Goal: Transaction & Acquisition: Book appointment/travel/reservation

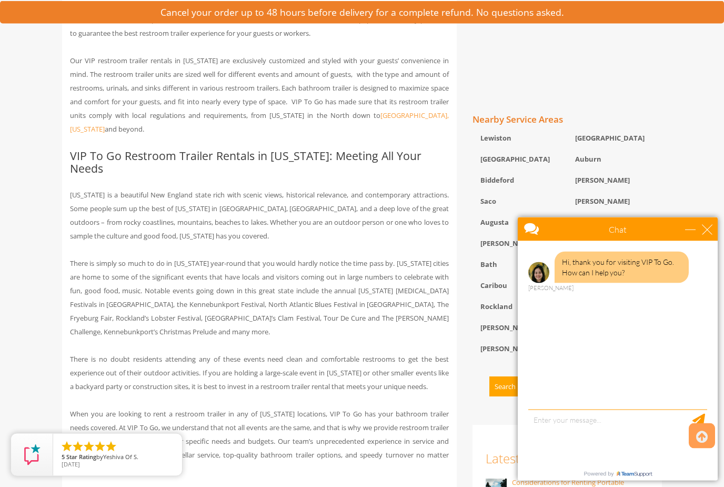
scroll to position [600, 0]
click at [712, 227] on div "close" at bounding box center [707, 229] width 11 height 11
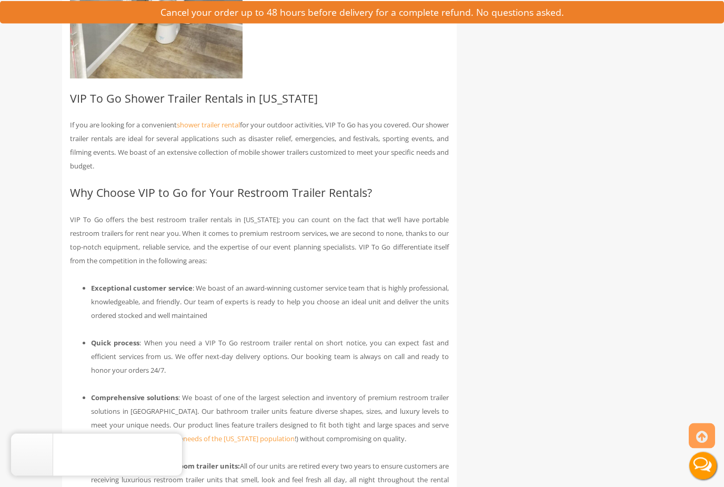
scroll to position [2701, 0]
click at [210, 129] on link "shower trailer rental" at bounding box center [208, 124] width 63 height 9
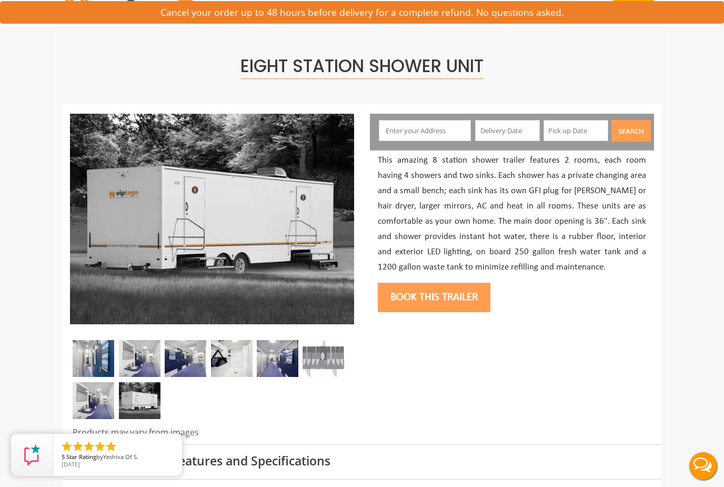
scroll to position [42, 0]
click at [132, 359] on img at bounding box center [140, 358] width 42 height 37
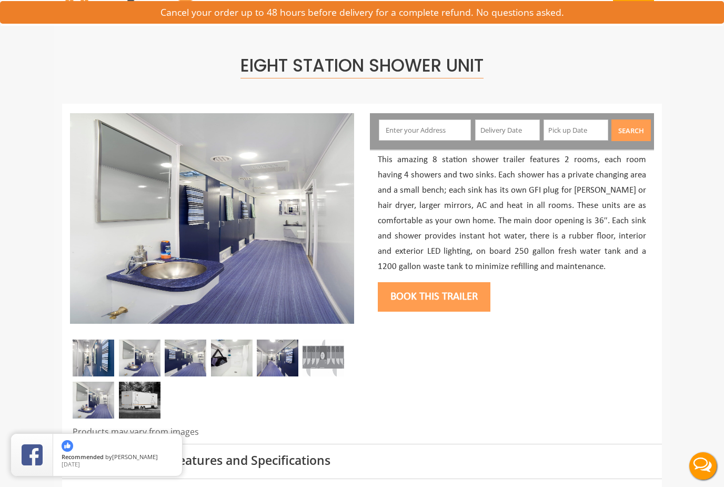
click at [188, 353] on img at bounding box center [186, 358] width 42 height 37
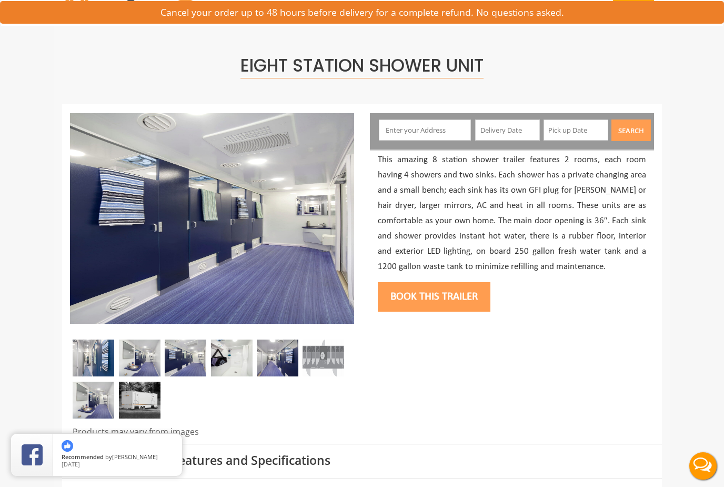
click at [240, 361] on img at bounding box center [232, 358] width 42 height 37
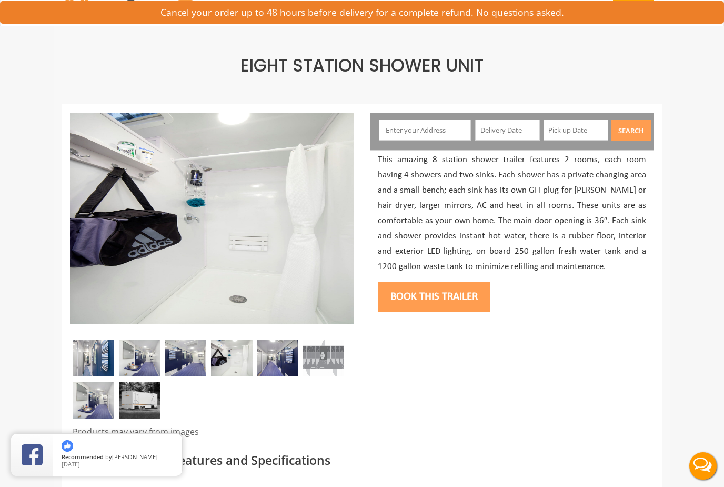
click at [304, 367] on img at bounding box center [324, 358] width 42 height 37
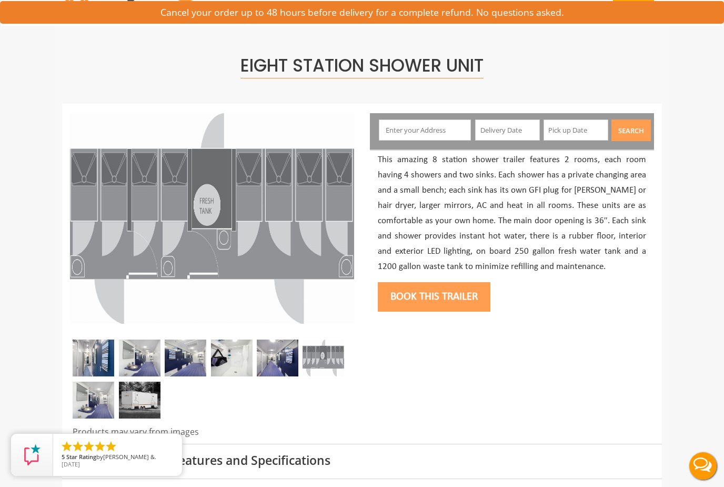
click at [141, 391] on img at bounding box center [140, 400] width 42 height 37
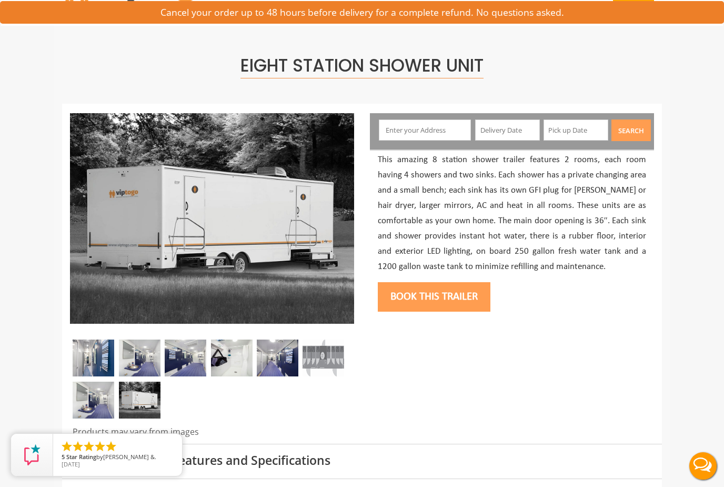
click at [95, 407] on img at bounding box center [94, 400] width 42 height 37
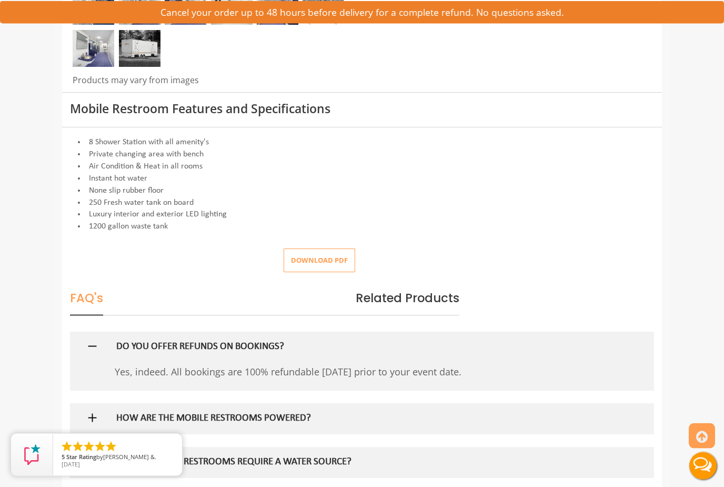
scroll to position [395, 0]
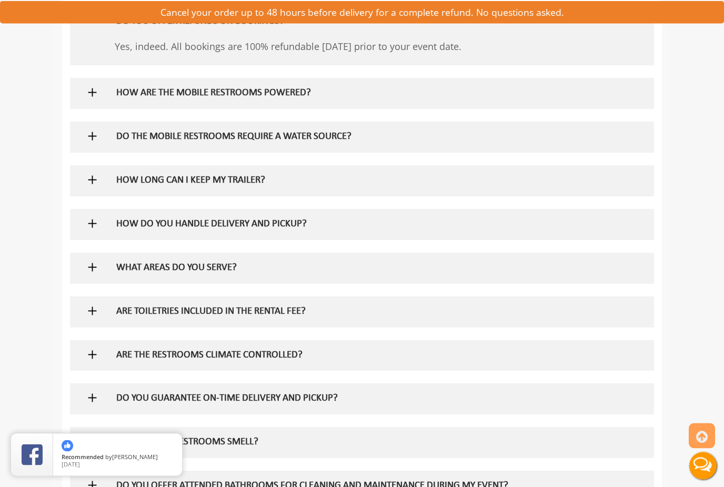
click at [116, 89] on h5 "HOW ARE THE MOBILE RESTROOMS POWERED?" at bounding box center [345, 93] width 458 height 11
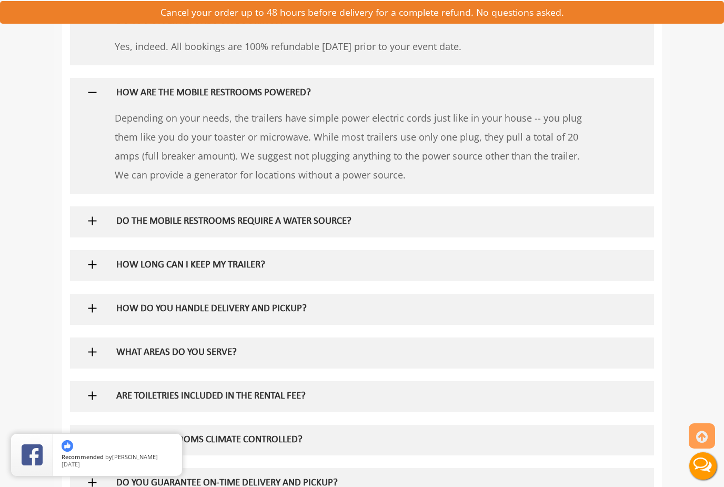
click at [139, 206] on div "DO THE MOBILE RESTROOMS REQUIRE A WATER SOURCE?" at bounding box center [345, 221] width 474 height 31
click at [135, 219] on h5 "DO THE MOBILE RESTROOMS REQUIRE A WATER SOURCE?" at bounding box center [345, 221] width 458 height 11
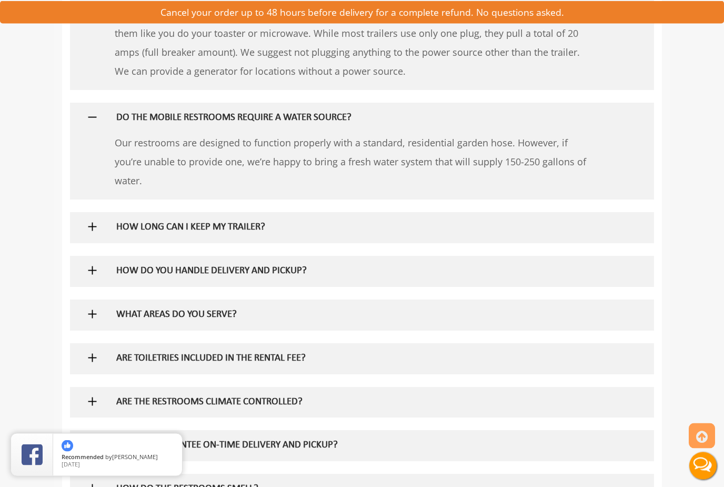
scroll to position [822, 0]
click at [137, 223] on h5 "HOW LONG CAN I KEEP MY TRAILER?" at bounding box center [345, 228] width 458 height 11
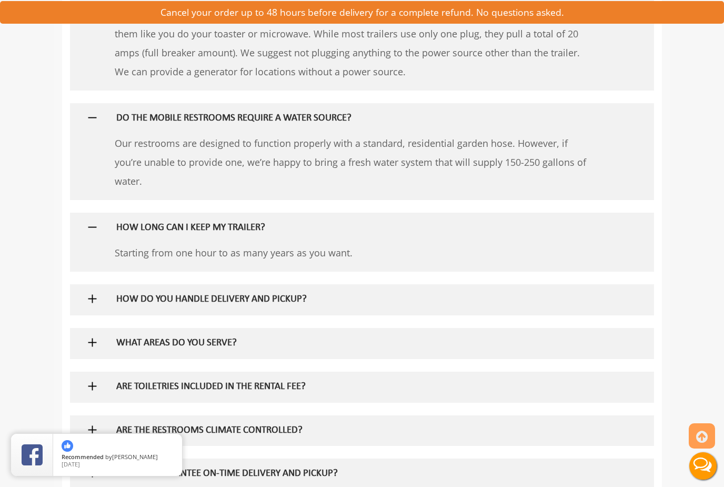
click at [137, 213] on div "HOW LONG CAN I KEEP MY TRAILER?" at bounding box center [345, 228] width 474 height 31
click at [138, 226] on h5 "HOW LONG CAN I KEEP MY TRAILER?" at bounding box center [345, 228] width 458 height 11
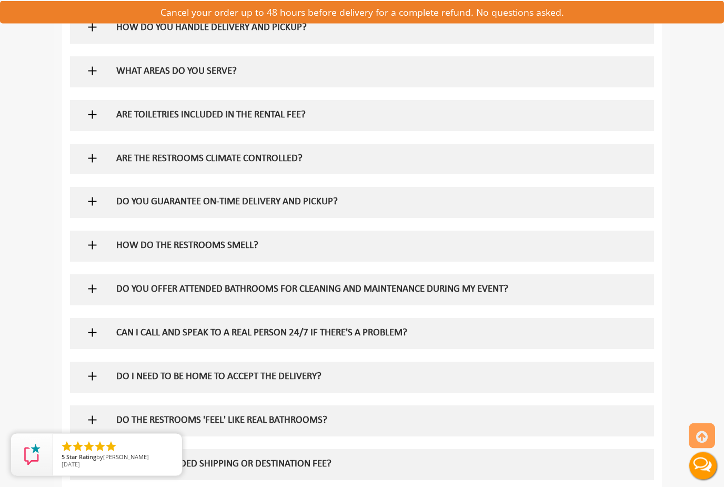
scroll to position [1065, 0]
click at [117, 154] on h5 "ARE THE RESTROOMS CLIMATE CONTROLLED?" at bounding box center [345, 159] width 458 height 11
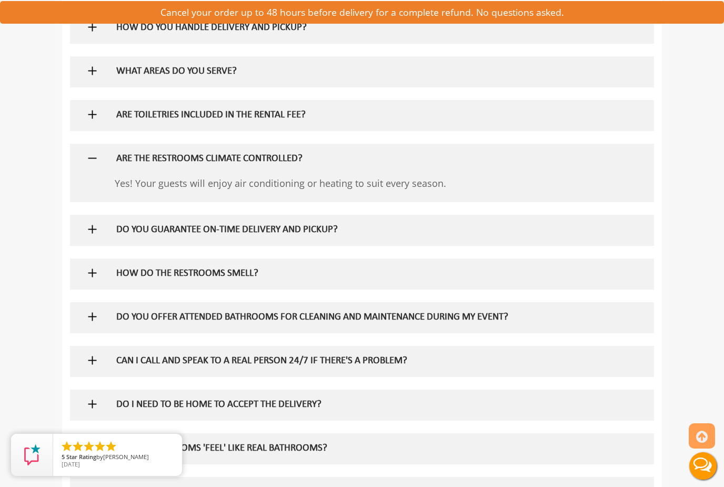
click at [119, 155] on h5 "ARE THE RESTROOMS CLIMATE CONTROLLED?" at bounding box center [345, 159] width 458 height 11
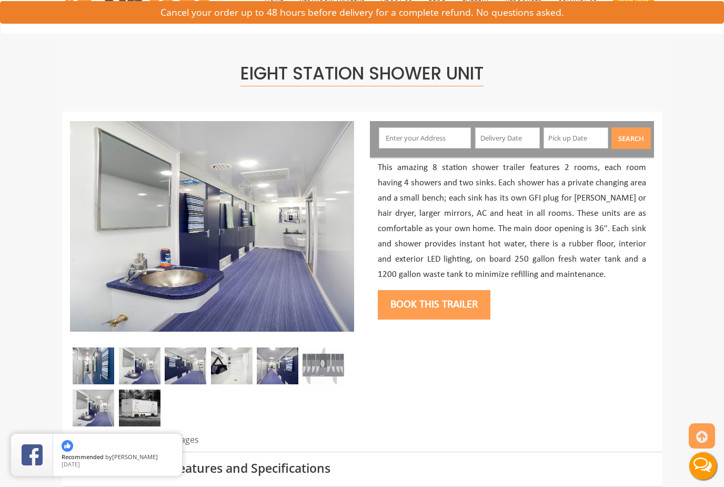
scroll to position [0, 0]
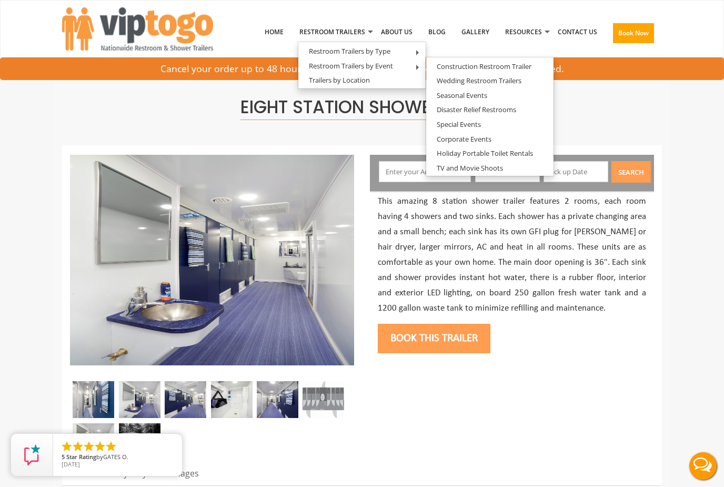
click at [473, 121] on link "Special Events" at bounding box center [458, 124] width 65 height 13
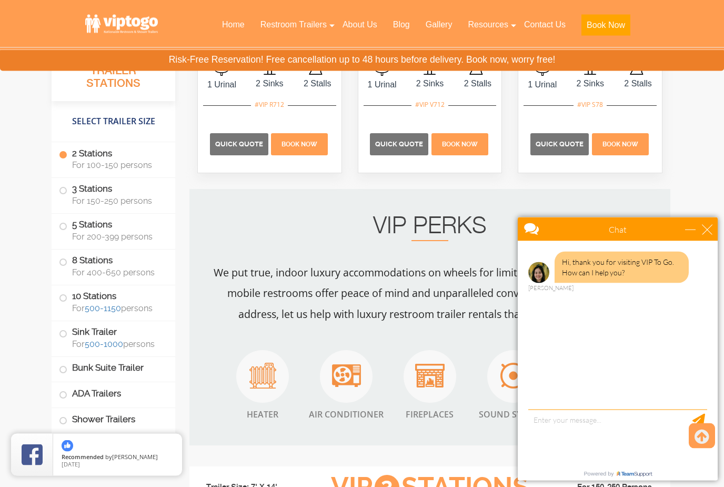
scroll to position [1029, 0]
click at [709, 230] on div "close" at bounding box center [707, 229] width 11 height 11
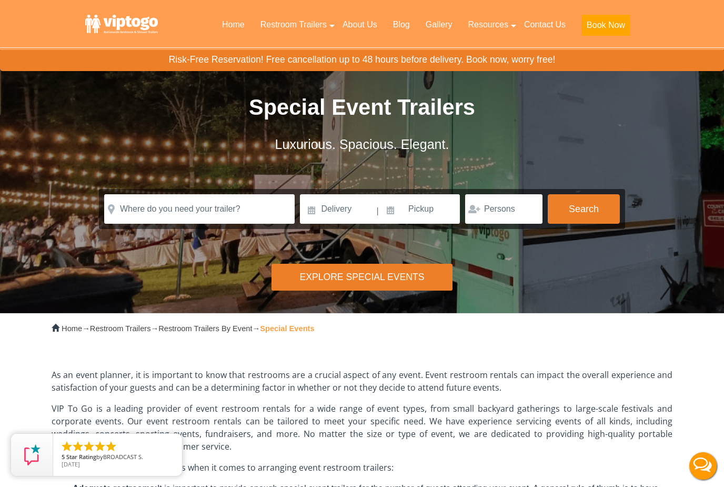
scroll to position [2, 0]
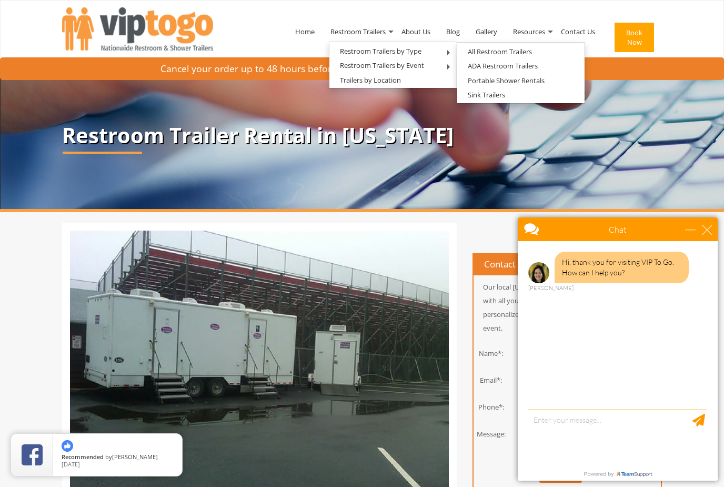
click at [536, 57] on link "All Restroom Trailers" at bounding box center [499, 51] width 85 height 13
click at [712, 230] on div "close" at bounding box center [707, 229] width 11 height 11
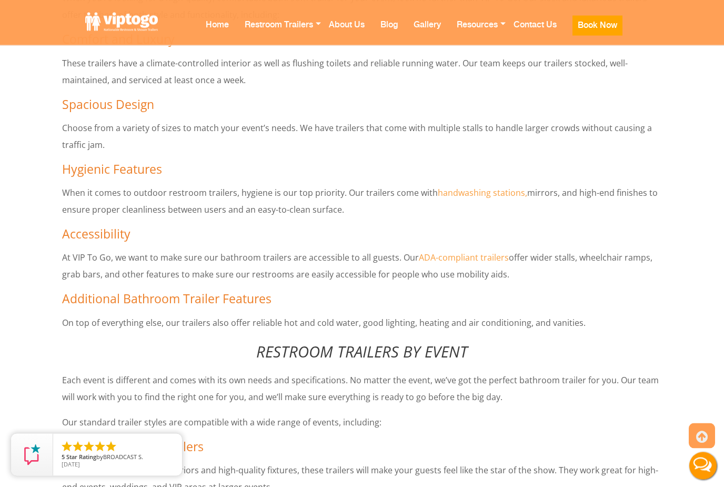
scroll to position [5272, 0]
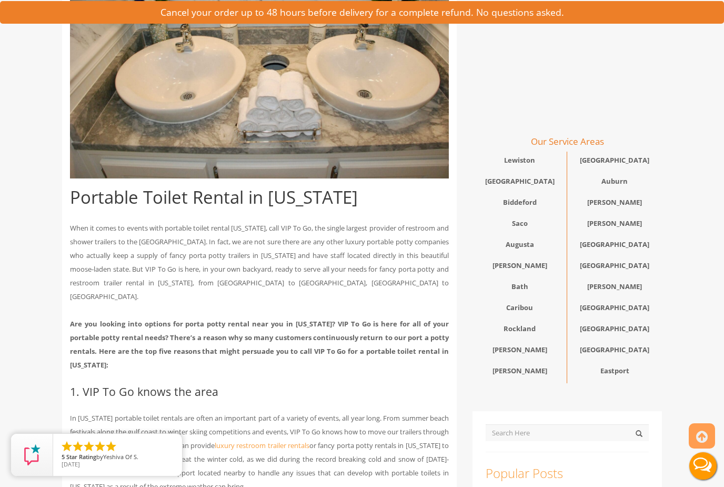
scroll to position [298, 0]
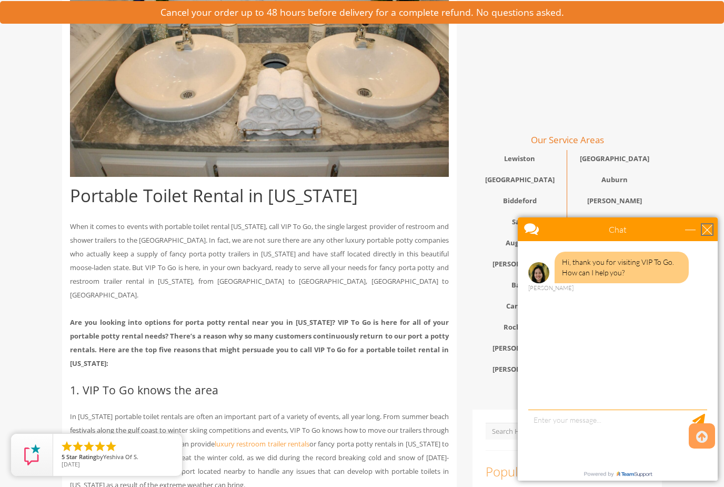
click at [712, 227] on div "close" at bounding box center [707, 229] width 11 height 11
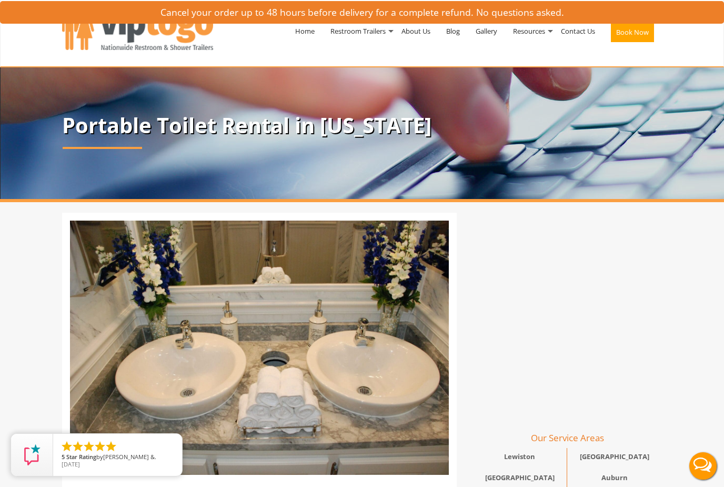
scroll to position [0, 0]
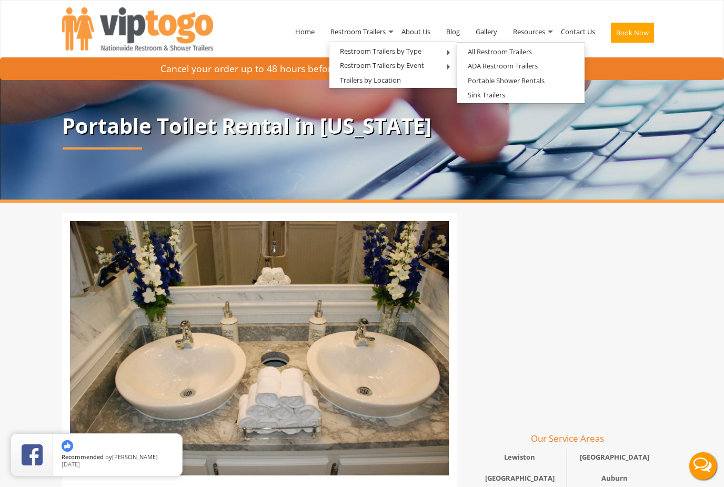
click at [534, 81] on link "Portable Shower Rentals" at bounding box center [506, 80] width 98 height 13
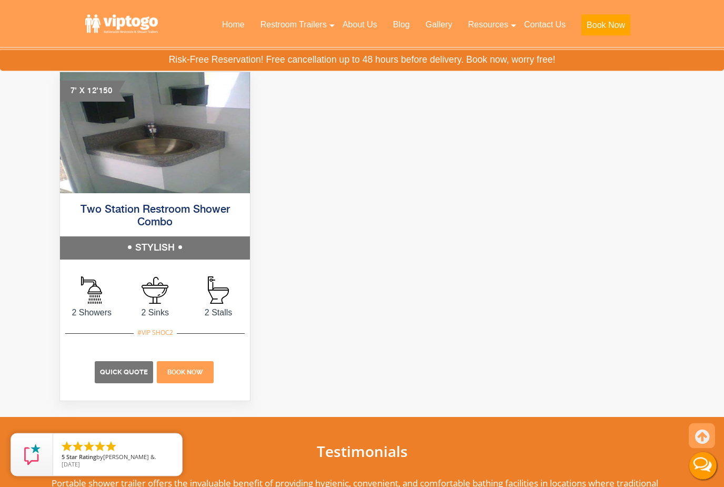
scroll to position [902, 0]
click at [102, 168] on img at bounding box center [155, 132] width 190 height 121
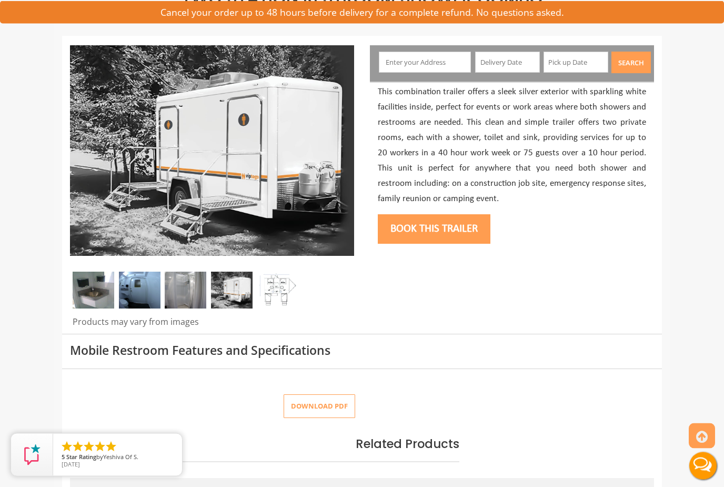
scroll to position [110, 0]
click at [271, 285] on img at bounding box center [278, 289] width 42 height 37
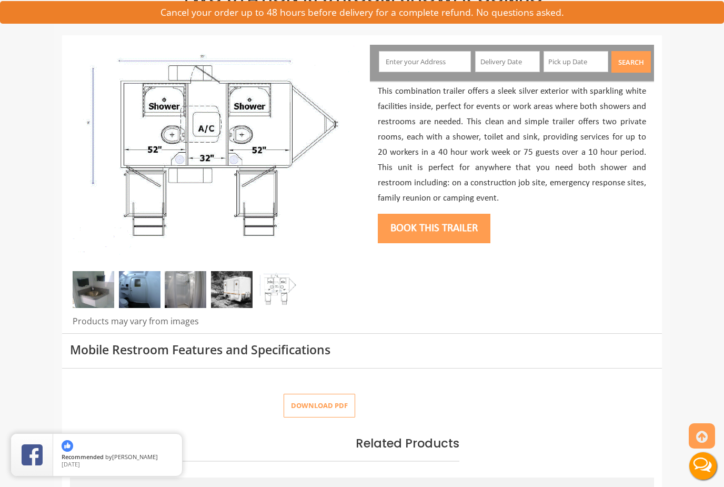
click at [136, 291] on img at bounding box center [140, 289] width 42 height 37
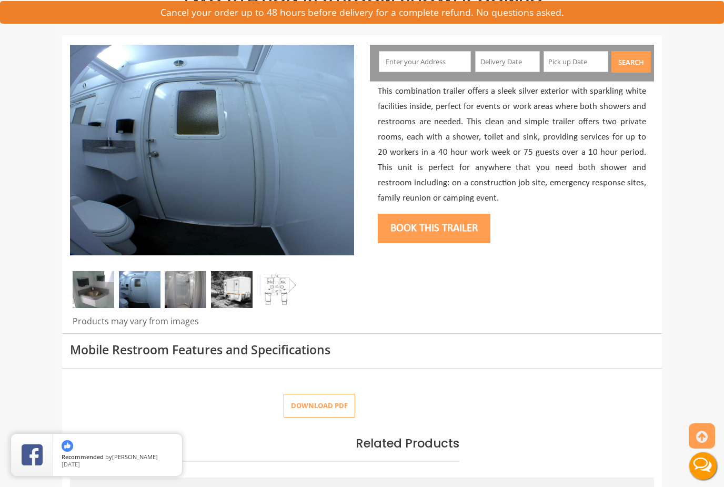
click at [186, 293] on img at bounding box center [186, 289] width 42 height 37
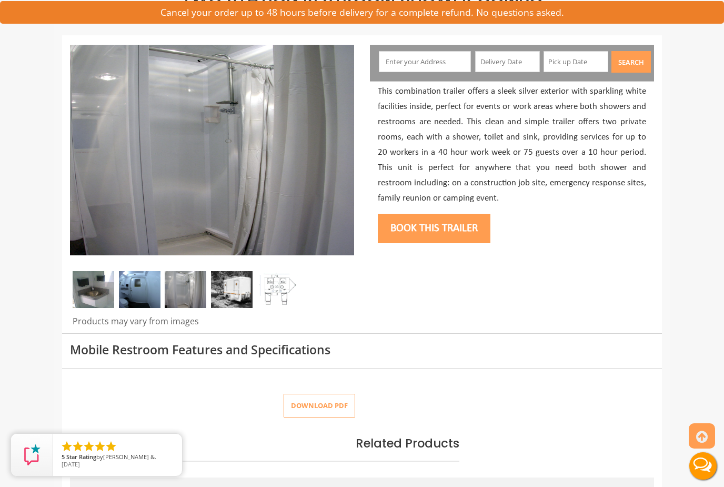
click at [89, 290] on img at bounding box center [94, 289] width 42 height 37
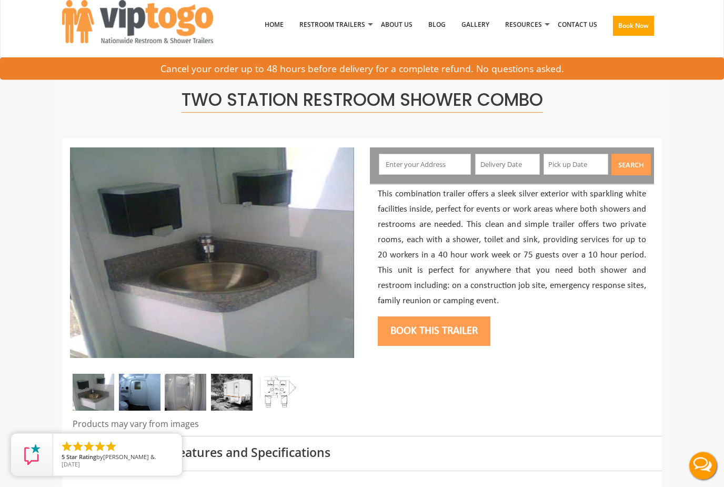
scroll to position [0, 0]
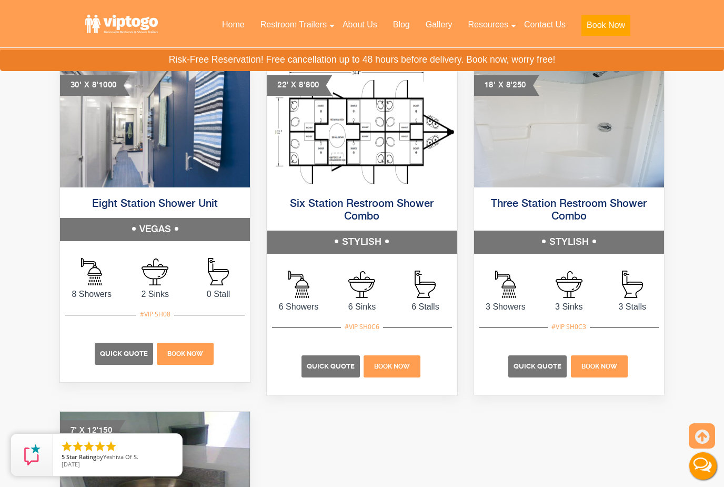
scroll to position [563, 0]
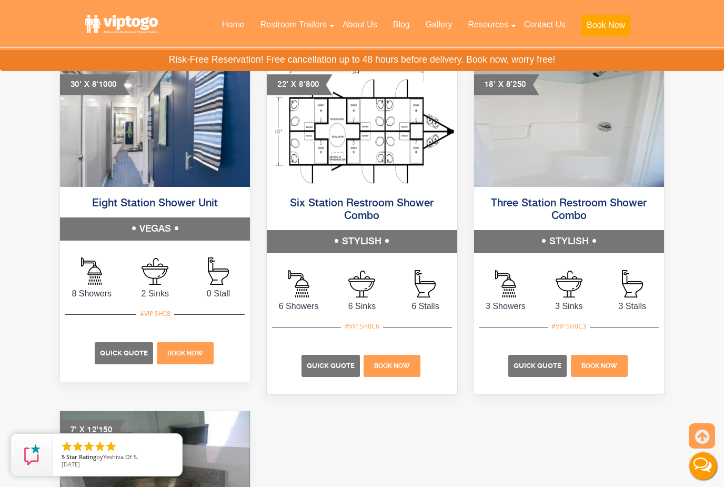
click at [631, 149] on img at bounding box center [569, 126] width 190 height 121
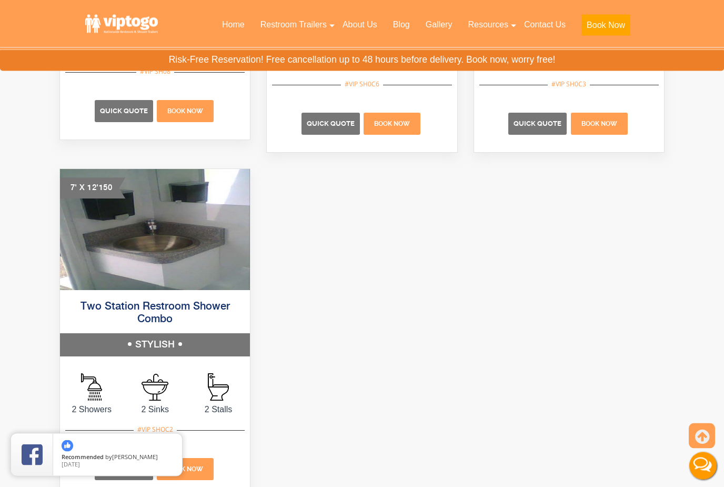
scroll to position [805, 0]
click at [91, 226] on img at bounding box center [155, 229] width 190 height 121
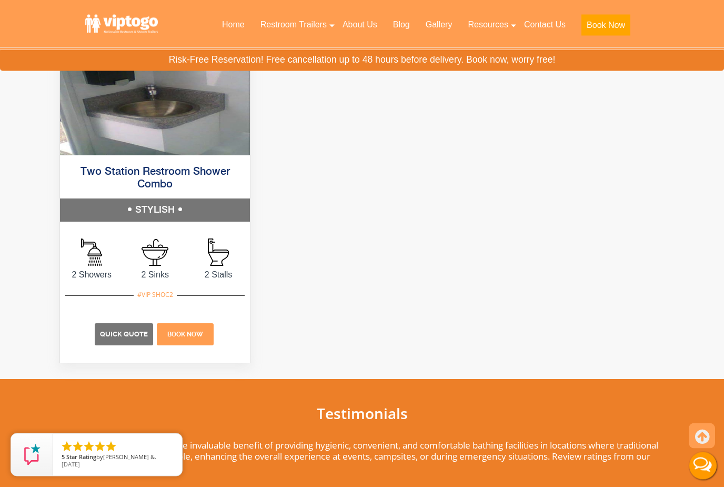
scroll to position [940, 0]
click at [109, 334] on span "Quick Quote" at bounding box center [124, 334] width 48 height 8
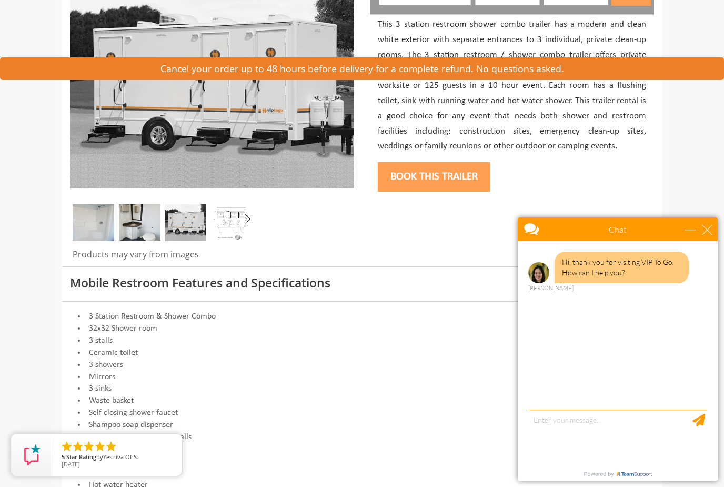
scroll to position [183, 0]
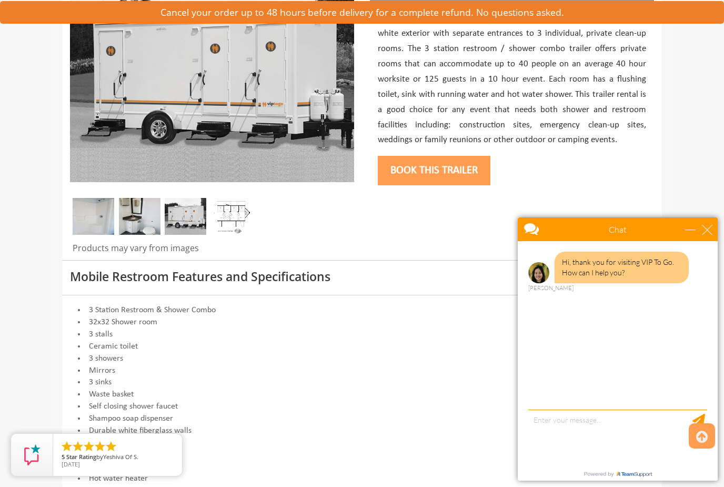
click at [146, 223] on img at bounding box center [140, 216] width 42 height 37
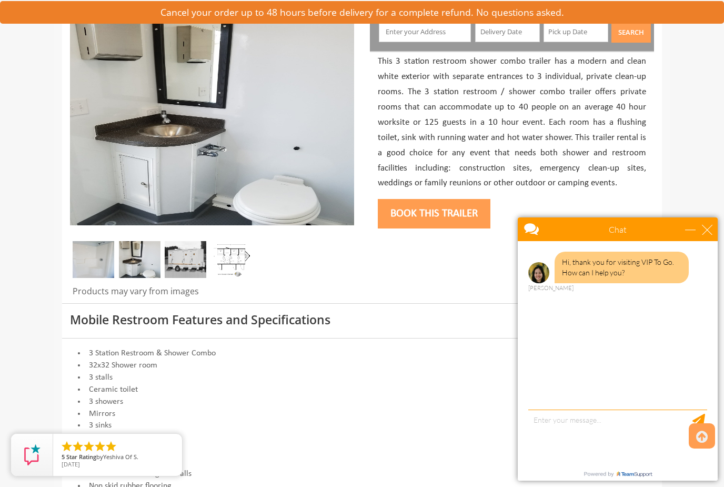
scroll to position [139, 0]
click at [90, 251] on img at bounding box center [94, 260] width 42 height 37
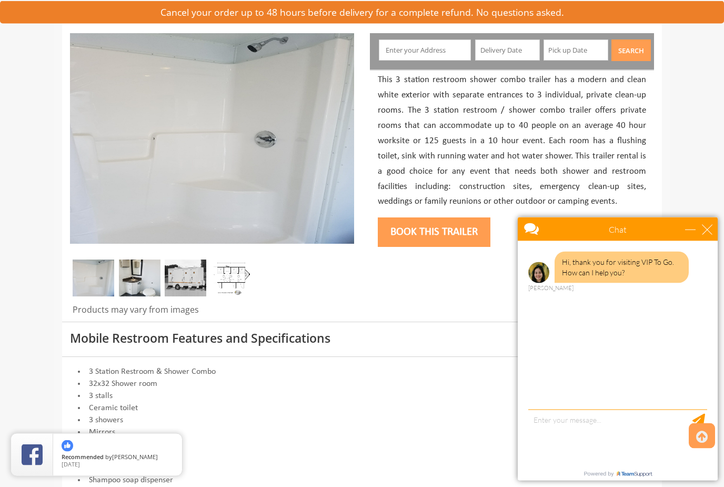
scroll to position [122, 0]
click at [712, 227] on div "close" at bounding box center [707, 229] width 11 height 11
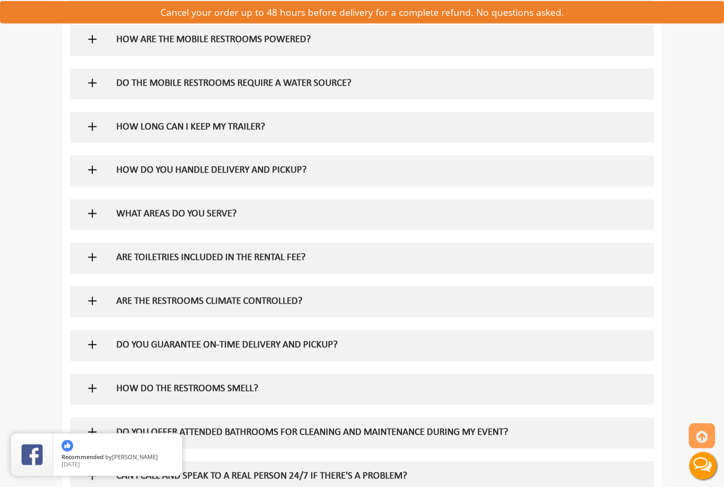
scroll to position [862, 0]
click at [635, 112] on div at bounding box center [362, 127] width 569 height 31
click at [98, 120] on img at bounding box center [92, 126] width 13 height 13
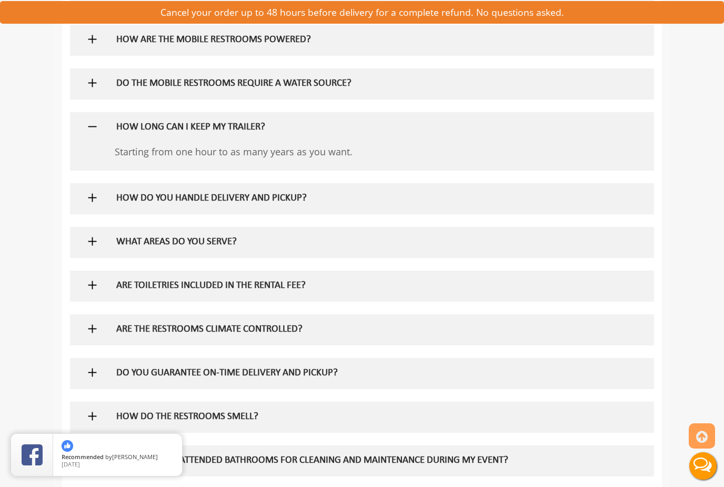
click at [96, 120] on img at bounding box center [92, 126] width 13 height 13
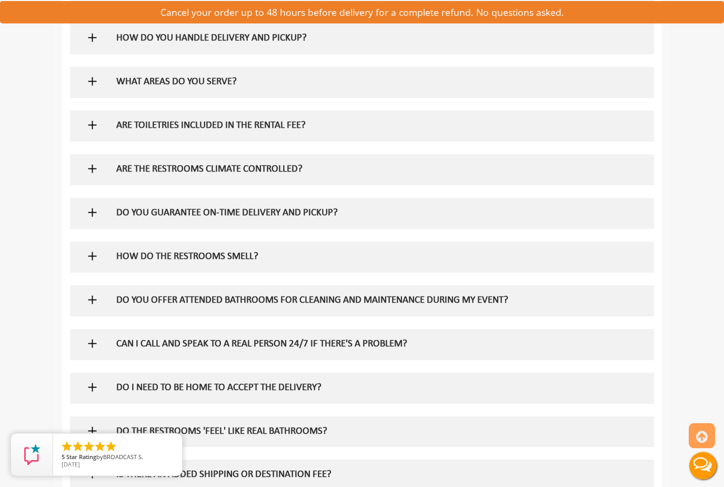
scroll to position [993, 0]
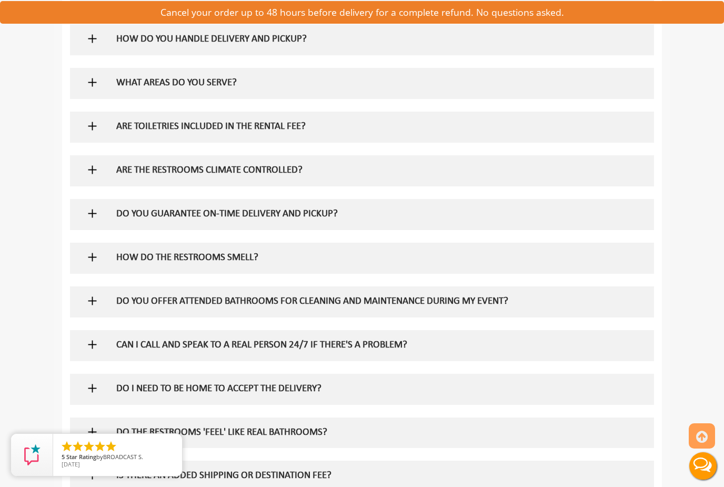
click at [97, 163] on img at bounding box center [92, 169] width 13 height 13
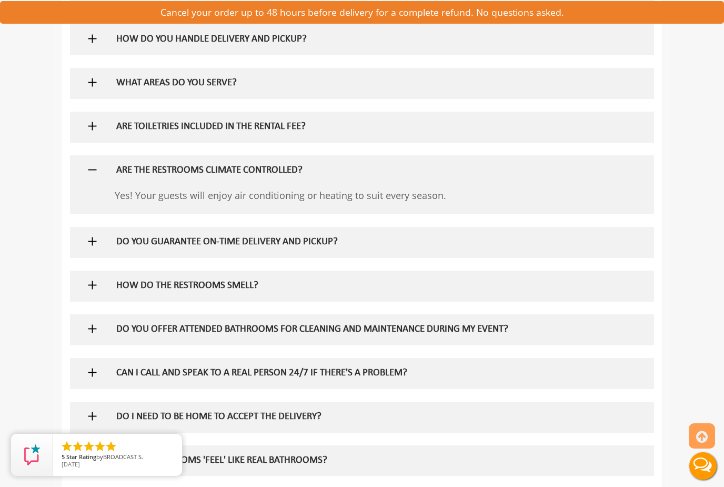
click at [94, 163] on img at bounding box center [92, 169] width 13 height 13
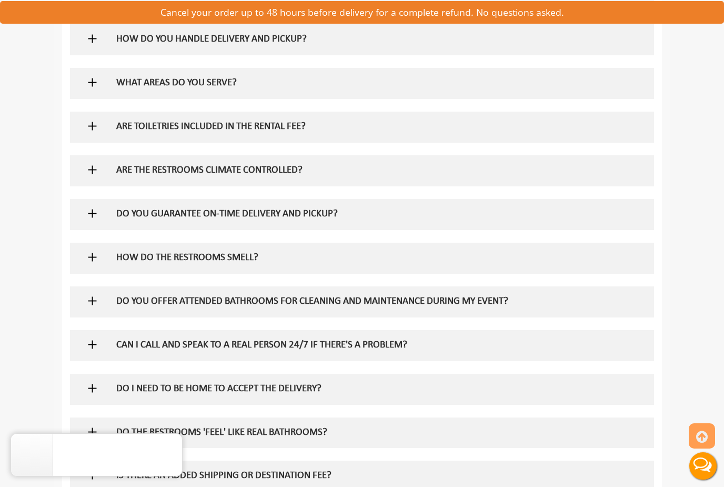
click at [92, 251] on img at bounding box center [92, 257] width 13 height 13
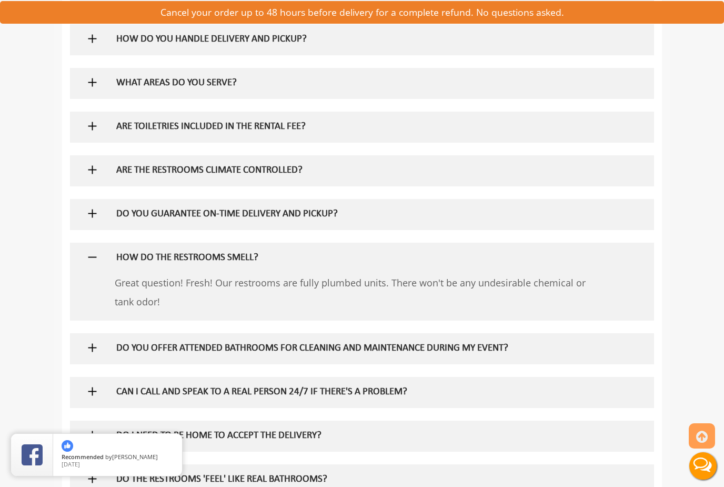
click at [92, 251] on img at bounding box center [92, 257] width 13 height 13
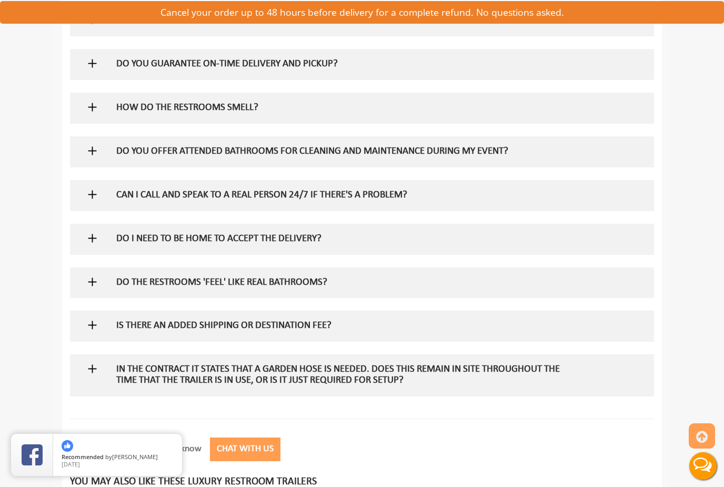
scroll to position [1147, 0]
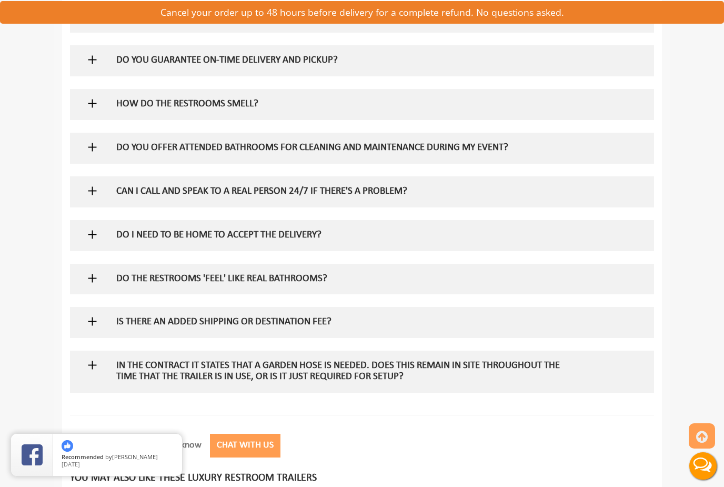
click at [87, 228] on img at bounding box center [92, 234] width 13 height 13
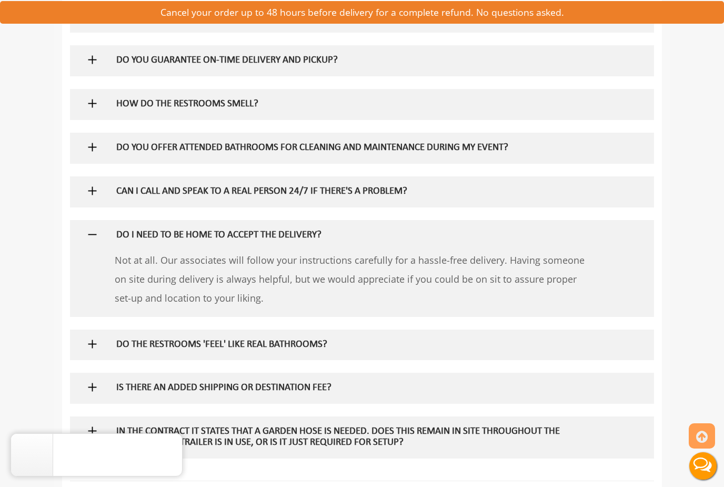
click at [86, 228] on img at bounding box center [92, 234] width 13 height 13
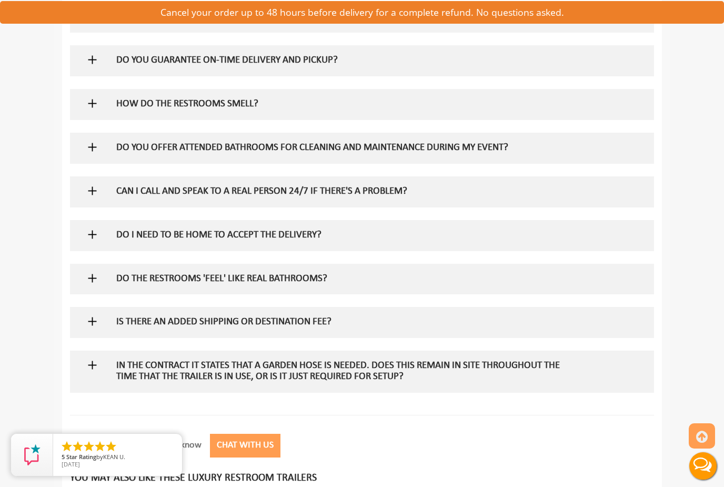
click at [94, 315] on img at bounding box center [92, 321] width 13 height 13
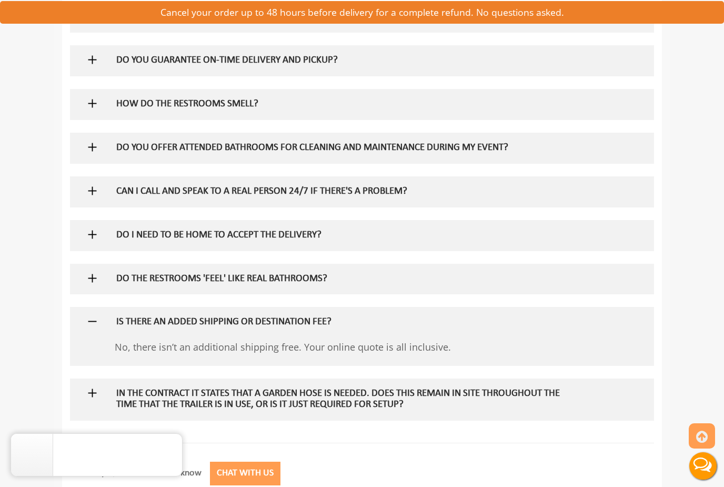
click at [93, 315] on img at bounding box center [92, 321] width 13 height 13
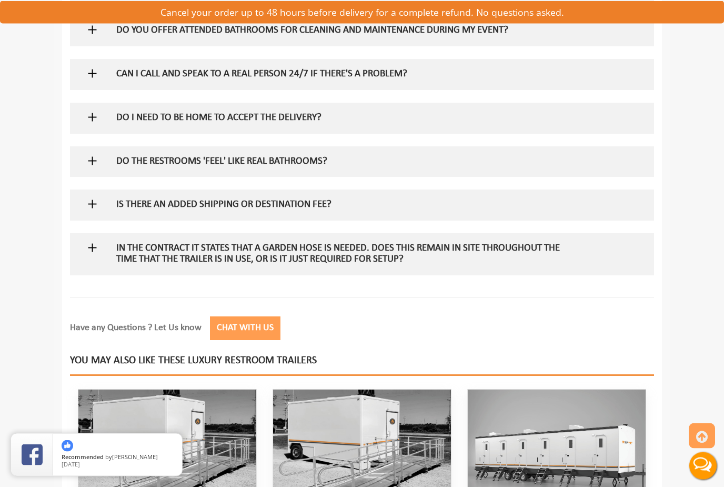
scroll to position [1265, 0]
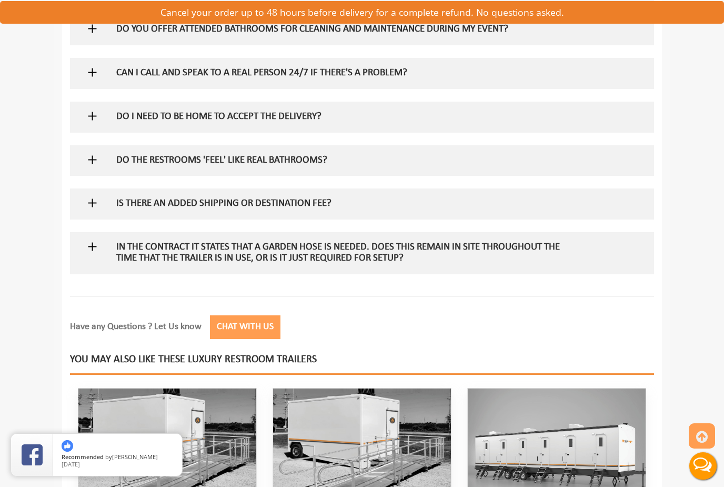
click at [96, 240] on img at bounding box center [92, 246] width 13 height 13
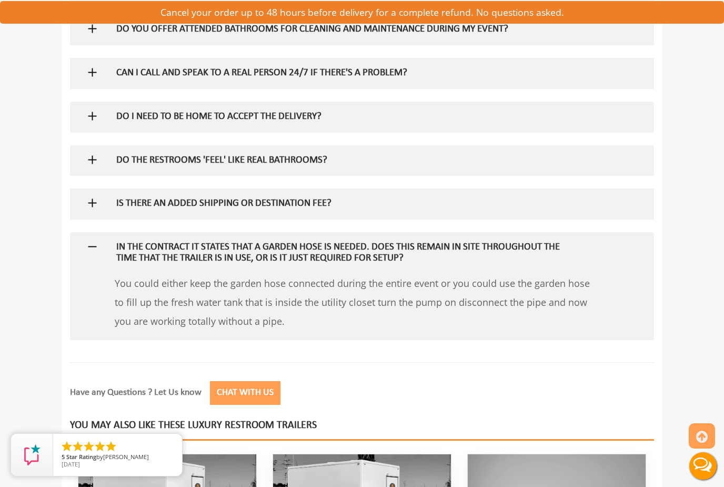
click at [91, 240] on img at bounding box center [92, 246] width 13 height 13
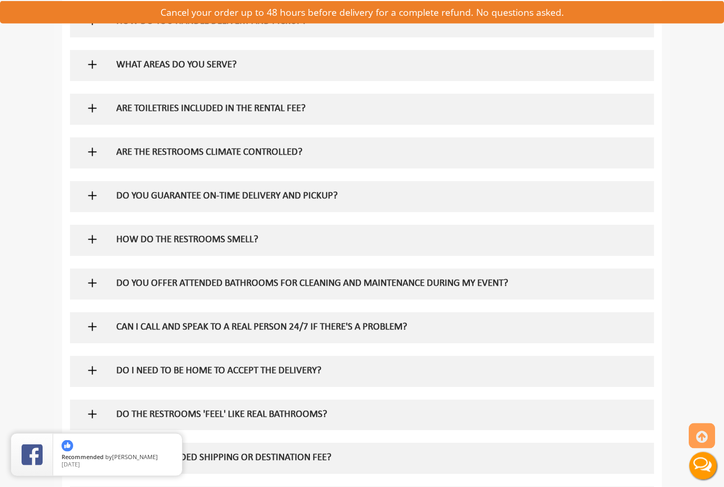
scroll to position [1002, 0]
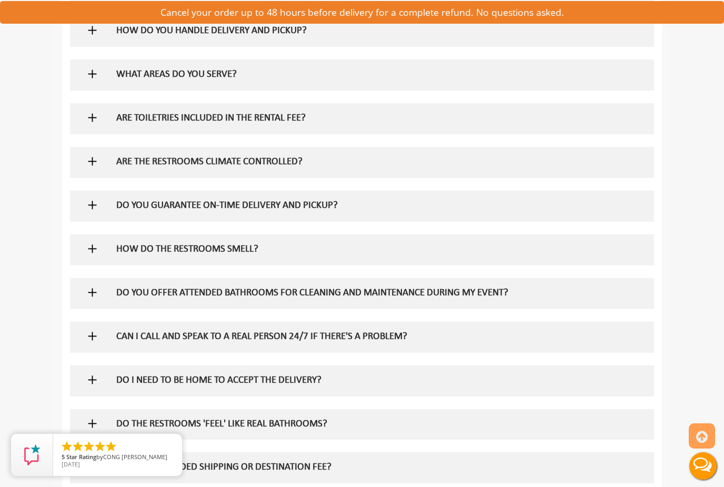
click at [94, 155] on img at bounding box center [92, 161] width 13 height 13
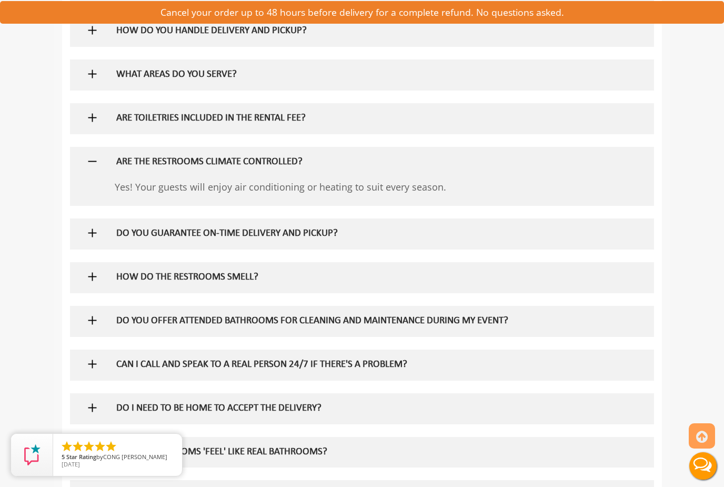
click at [93, 155] on img at bounding box center [92, 161] width 13 height 13
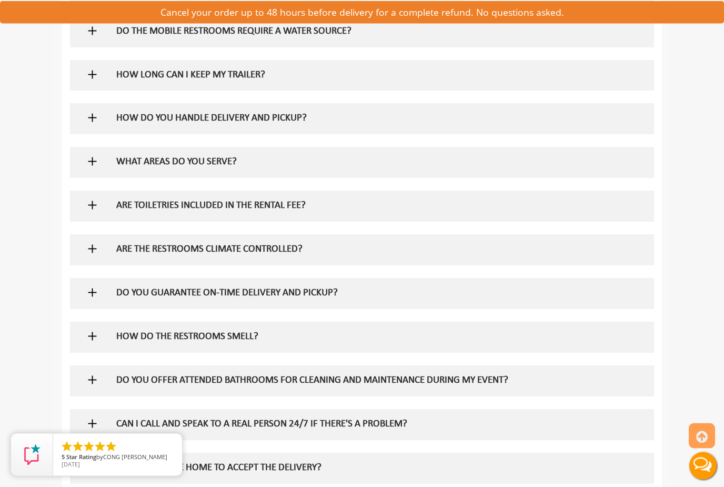
click at [95, 155] on img at bounding box center [92, 161] width 13 height 13
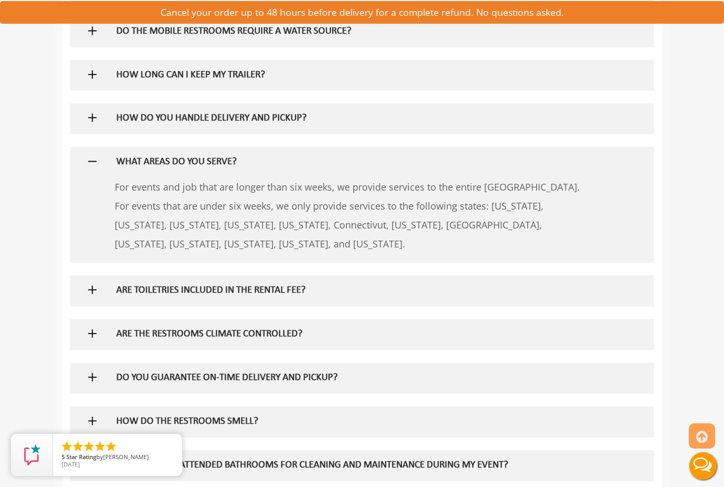
click at [88, 155] on img at bounding box center [92, 161] width 13 height 13
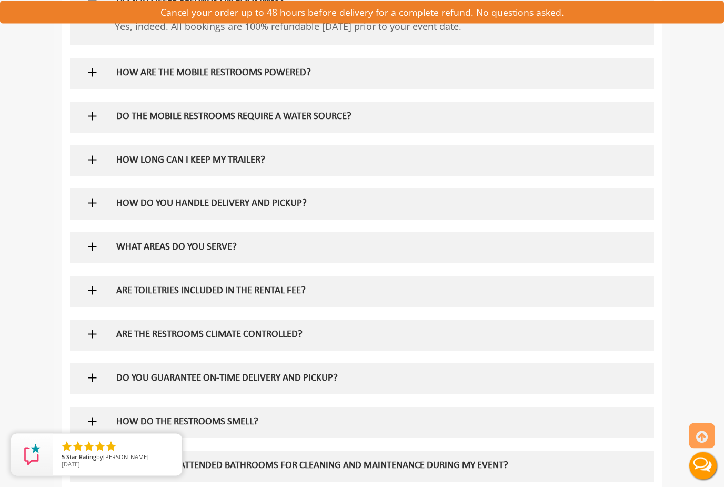
click at [96, 197] on img at bounding box center [92, 203] width 13 height 13
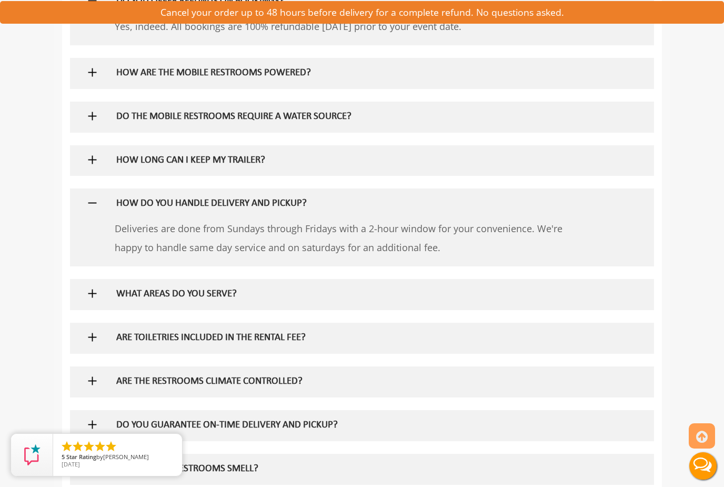
click at [90, 196] on img at bounding box center [92, 202] width 13 height 13
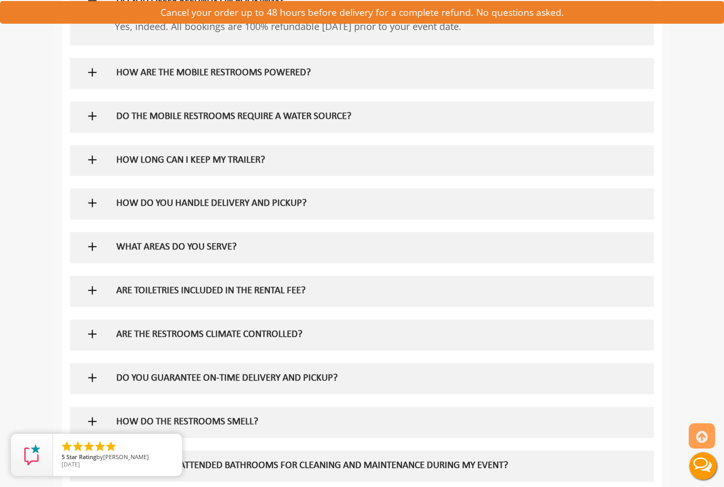
click at [92, 153] on img at bounding box center [92, 159] width 13 height 13
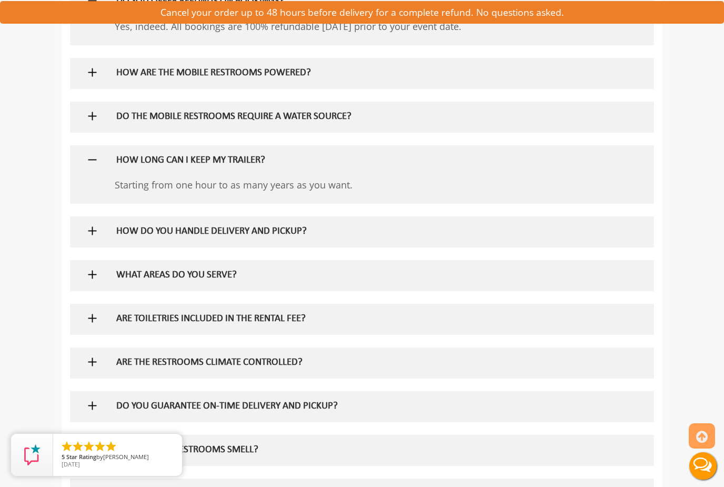
click at [87, 153] on img at bounding box center [92, 159] width 13 height 13
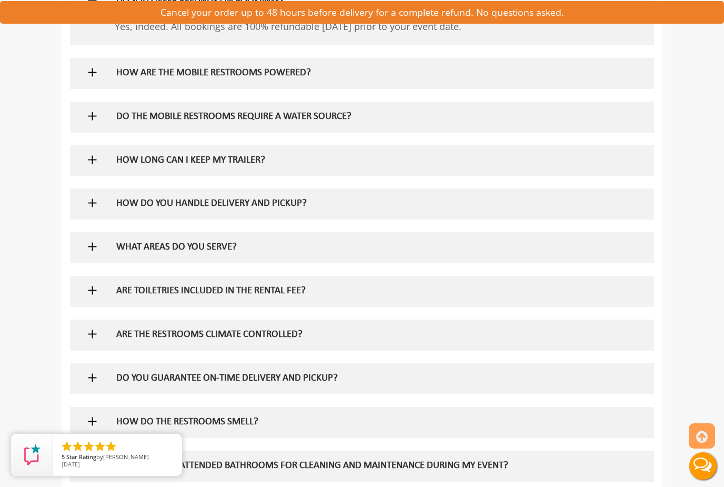
click at [91, 109] on img at bounding box center [92, 115] width 13 height 13
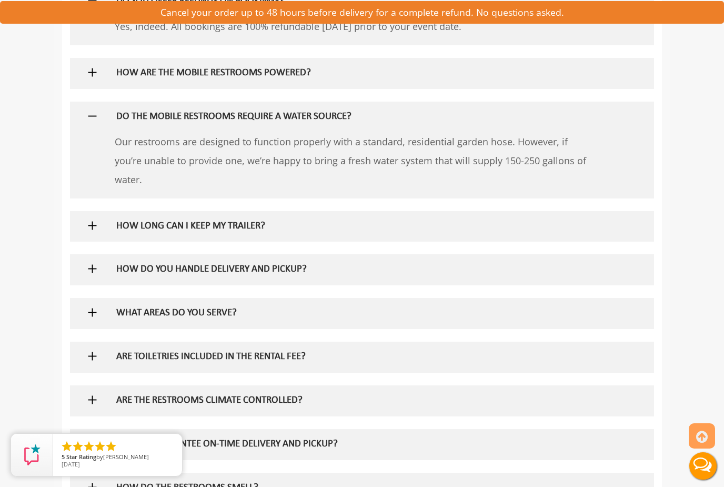
click at [92, 109] on img at bounding box center [92, 115] width 13 height 13
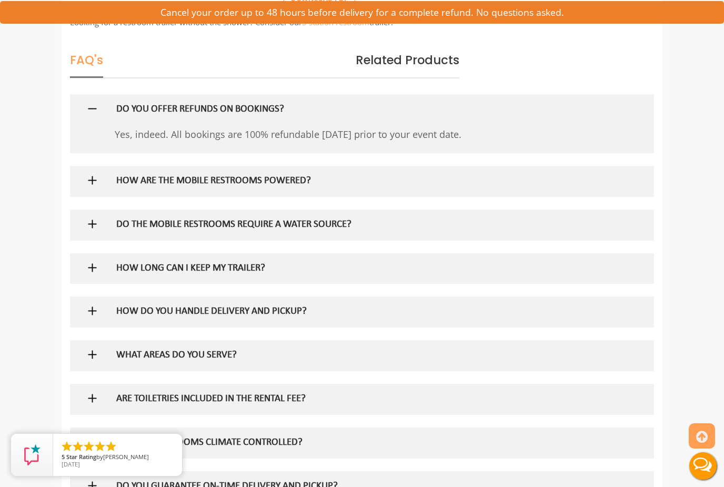
scroll to position [716, 0]
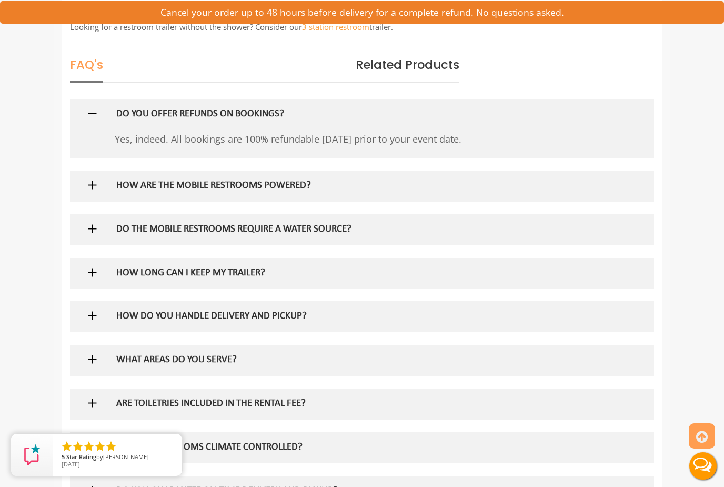
click at [98, 178] on img at bounding box center [92, 184] width 13 height 13
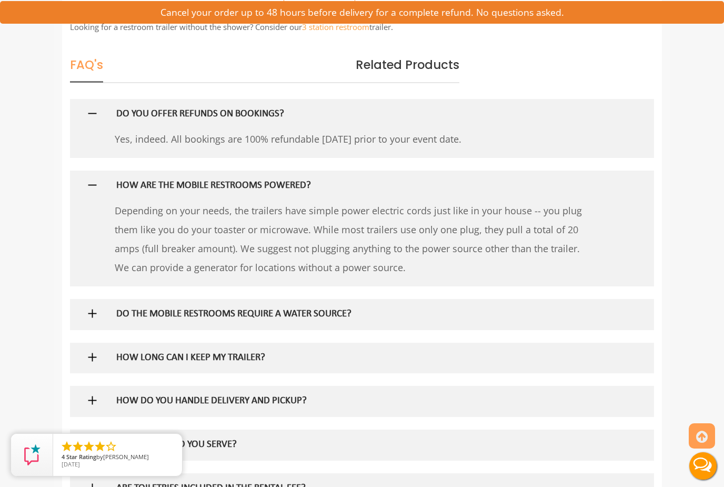
click at [99, 201] on div at bounding box center [101, 201] width 47 height 1
click at [89, 107] on img at bounding box center [92, 113] width 13 height 13
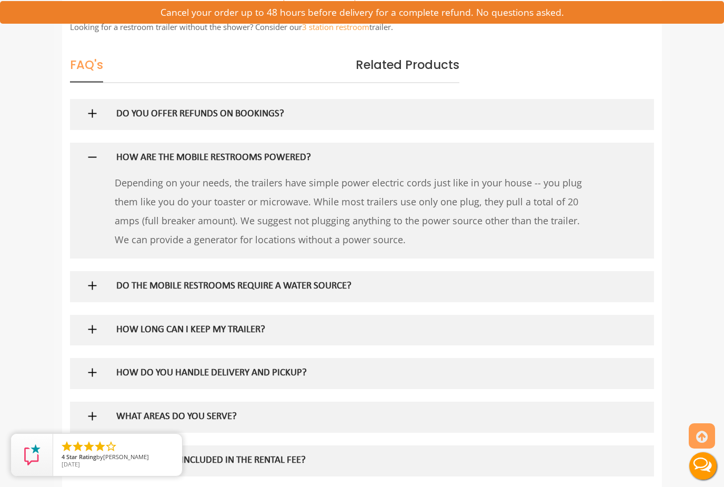
click at [94, 151] on img at bounding box center [92, 157] width 13 height 13
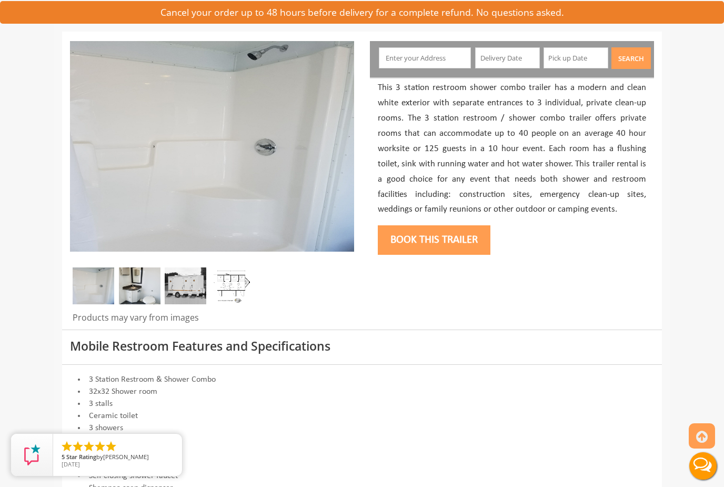
scroll to position [111, 0]
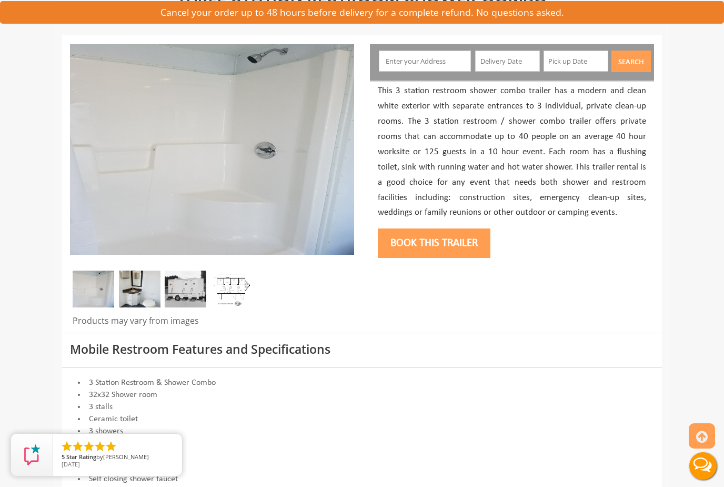
click at [221, 296] on img at bounding box center [232, 289] width 42 height 37
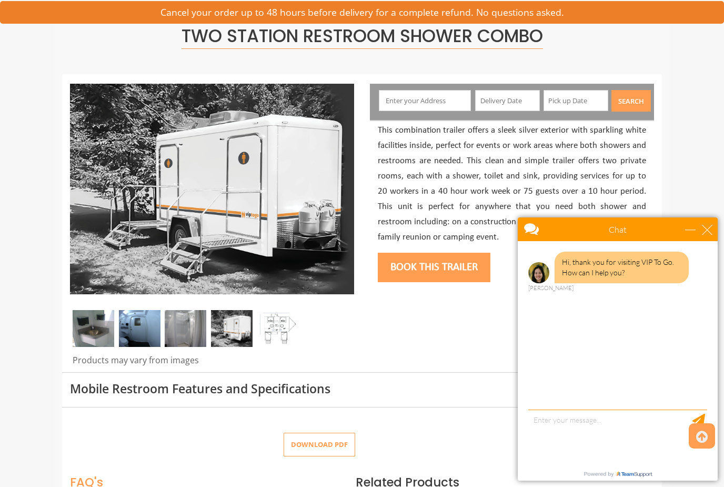
scroll to position [70, 0]
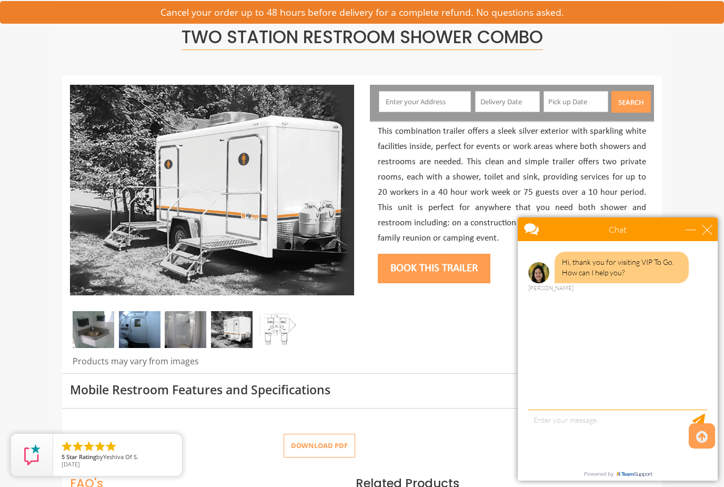
click at [131, 324] on img at bounding box center [140, 329] width 42 height 37
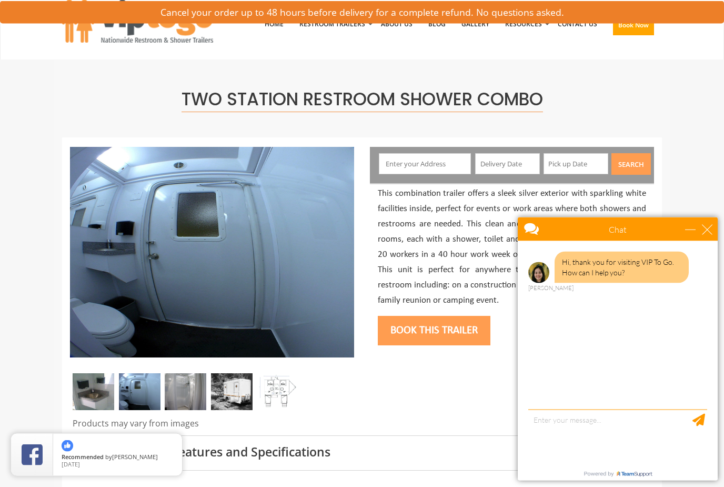
scroll to position [8, 0]
click at [438, 164] on input "text" at bounding box center [425, 163] width 93 height 21
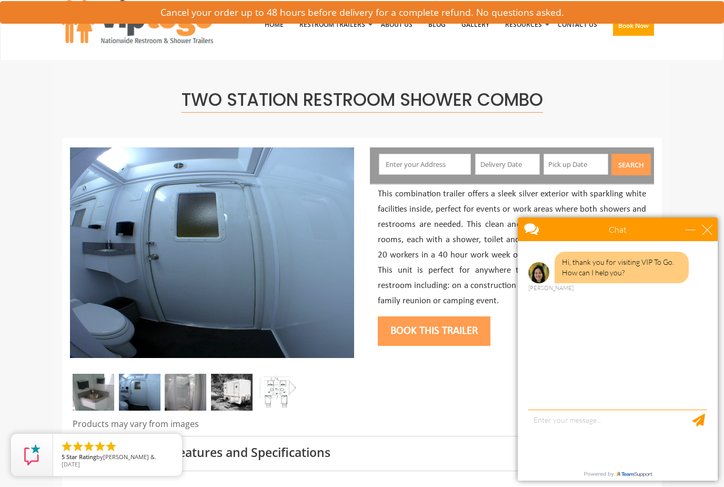
click at [603, 74] on div "Two Station Restroom Shower Combo" at bounding box center [362, 99] width 600 height 78
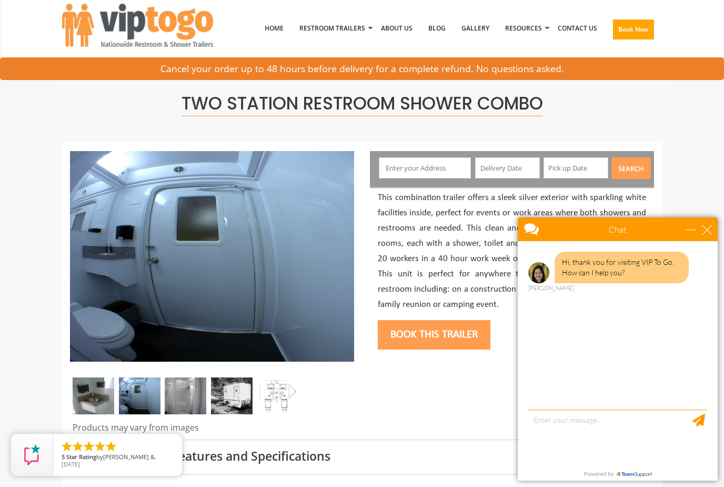
scroll to position [0, 0]
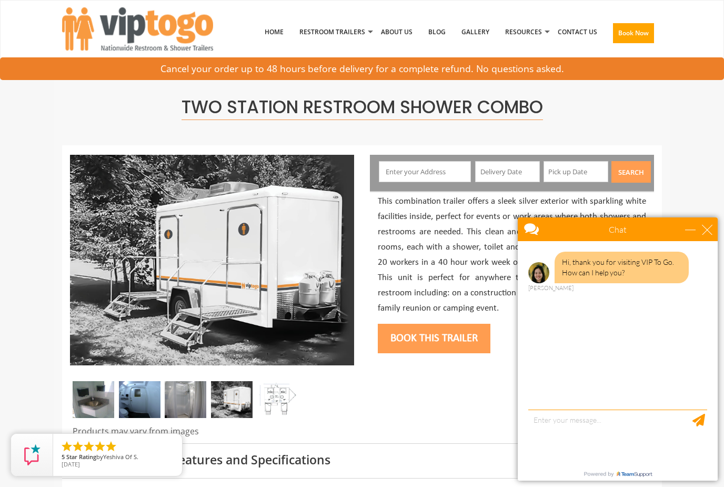
click at [443, 167] on input "text" at bounding box center [425, 171] width 93 height 21
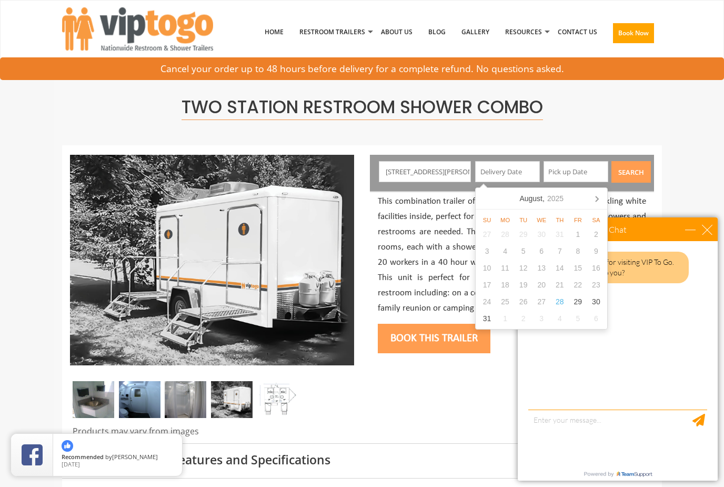
click at [460, 172] on input "[STREET_ADDRESS][PERSON_NAME]" at bounding box center [425, 171] width 93 height 21
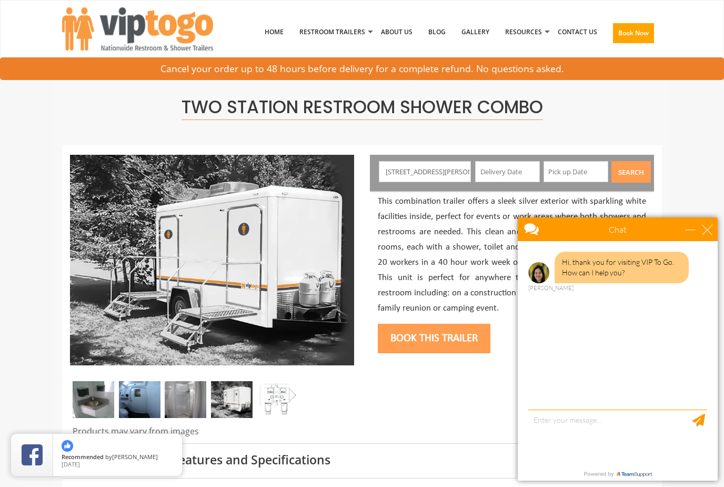
click at [463, 170] on input "[STREET_ADDRESS][PERSON_NAME]" at bounding box center [425, 171] width 93 height 21
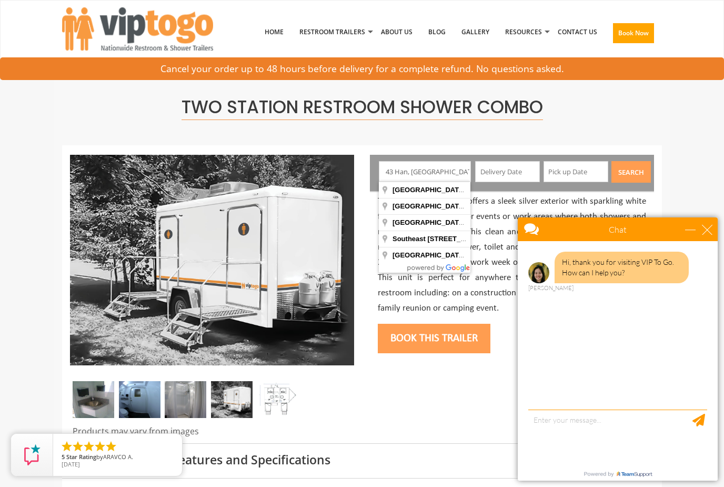
click at [435, 171] on input "43 Han, [GEOGRAPHIC_DATA], [GEOGRAPHIC_DATA]" at bounding box center [425, 171] width 93 height 21
type input "[STREET_ADDRESS][PERSON_NAME]"
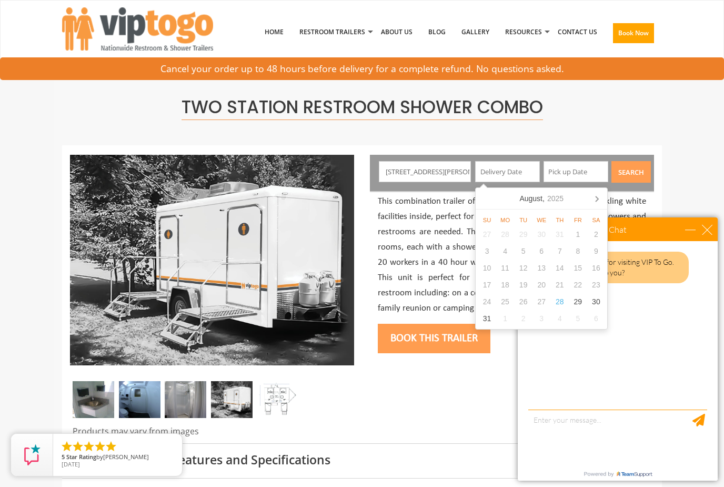
click at [463, 167] on input "[STREET_ADDRESS][PERSON_NAME]" at bounding box center [425, 171] width 93 height 21
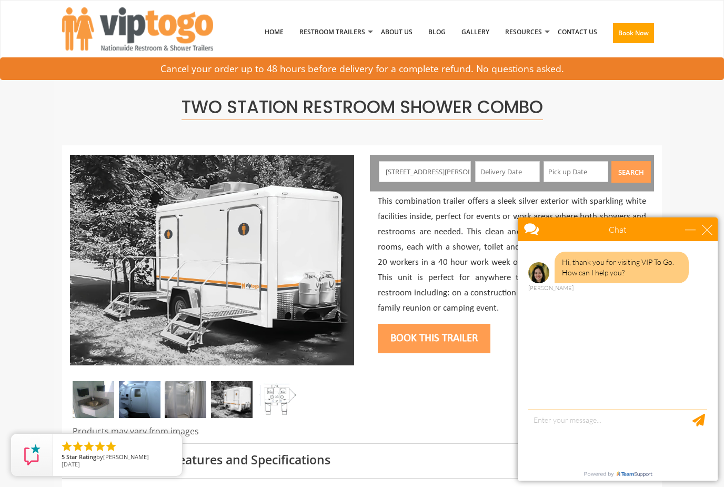
click at [515, 171] on input "text" at bounding box center [507, 171] width 65 height 21
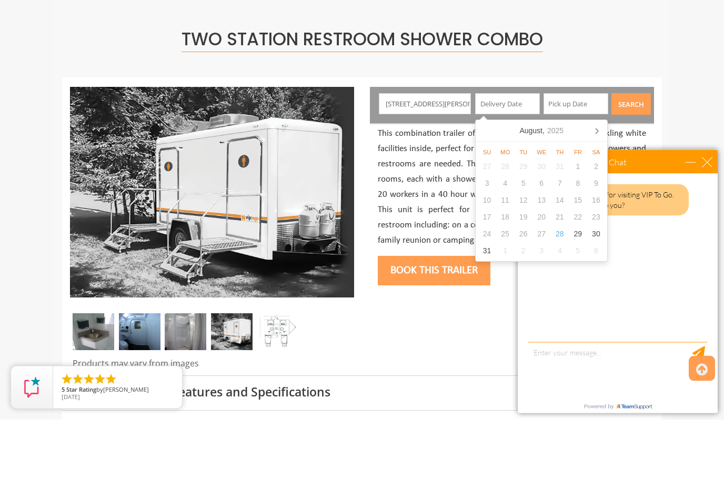
click at [603, 190] on icon at bounding box center [597, 198] width 17 height 17
click at [598, 196] on icon at bounding box center [597, 198] width 3 height 5
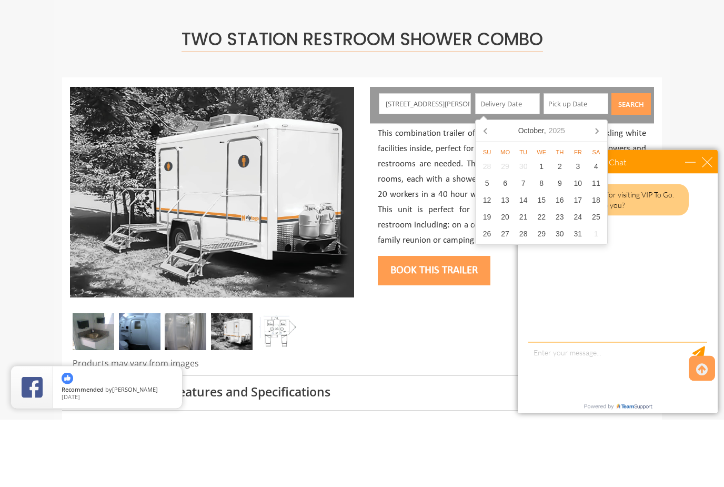
click at [596, 196] on icon at bounding box center [597, 198] width 3 height 5
click at [541, 293] on div "26" at bounding box center [542, 301] width 18 height 17
type input "[DATE]"
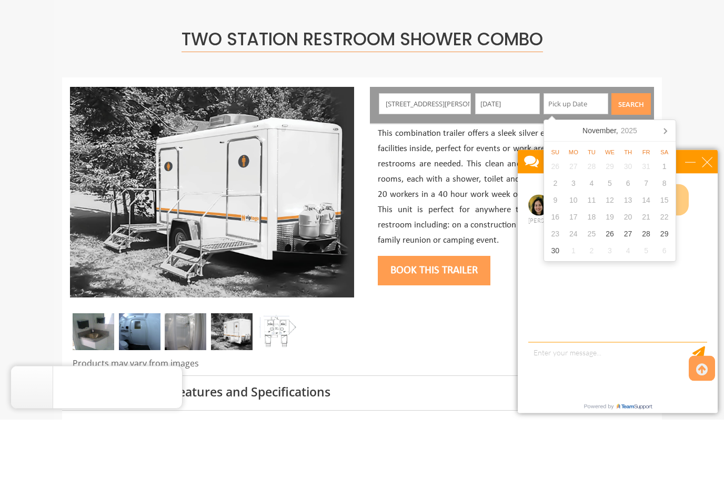
click at [611, 260] on div "12" at bounding box center [610, 268] width 18 height 17
click at [612, 260] on div "12" at bounding box center [610, 268] width 18 height 17
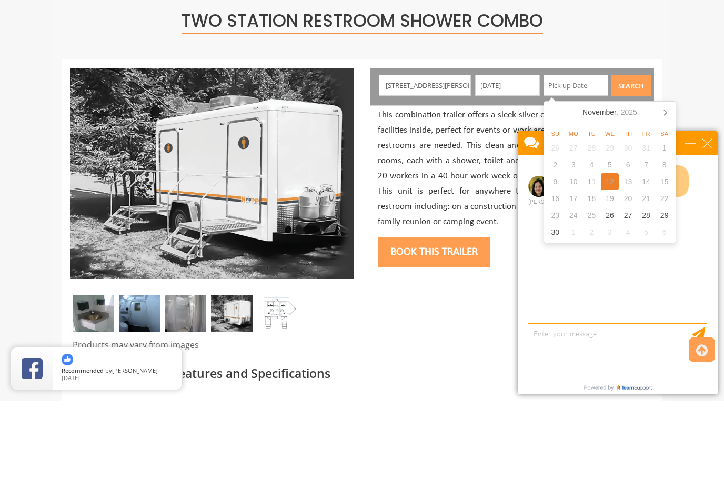
click at [606, 260] on div "12" at bounding box center [610, 268] width 18 height 17
click at [602, 260] on div "12" at bounding box center [610, 268] width 18 height 17
click at [601, 260] on div "12" at bounding box center [610, 268] width 18 height 17
click at [609, 293] on div "26" at bounding box center [610, 301] width 18 height 17
type input "[DATE]"
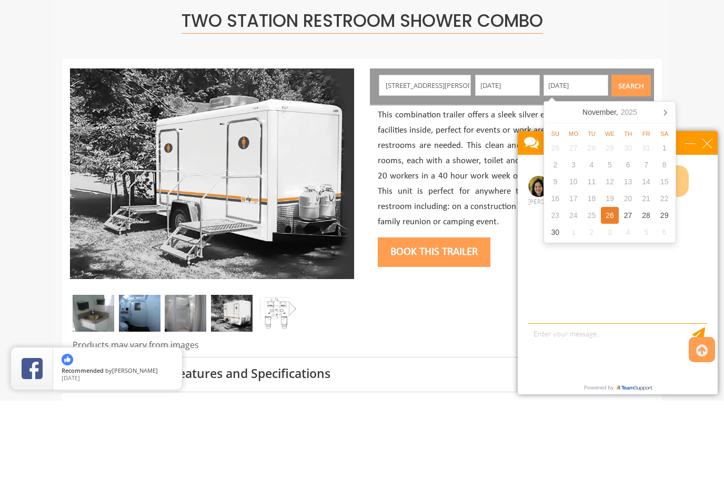
click at [629, 161] on button "Search" at bounding box center [631, 172] width 39 height 22
